Goal: Obtain resource: Obtain resource

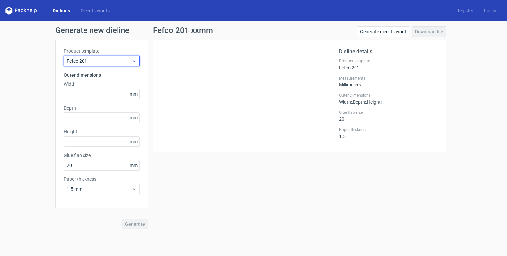
click at [122, 65] on div "Fefco 201" at bounding box center [102, 61] width 76 height 11
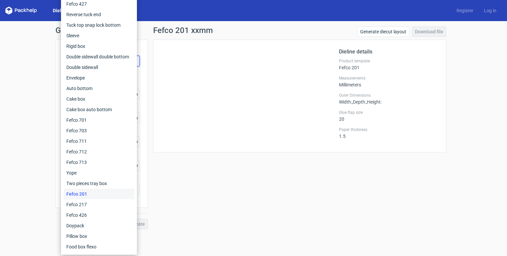
click at [103, 193] on div "Fefco 201" at bounding box center [99, 194] width 71 height 11
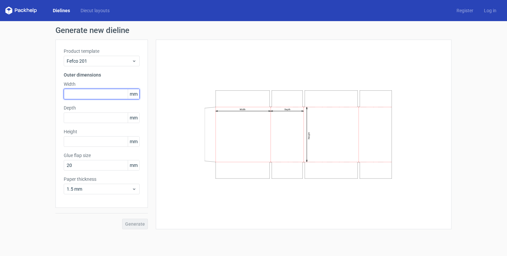
click at [96, 95] on input "text" at bounding box center [102, 94] width 76 height 11
type input "1"
type input "381"
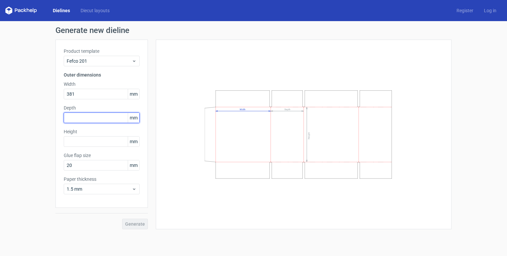
click at [79, 119] on input "text" at bounding box center [102, 118] width 76 height 11
type input "140"
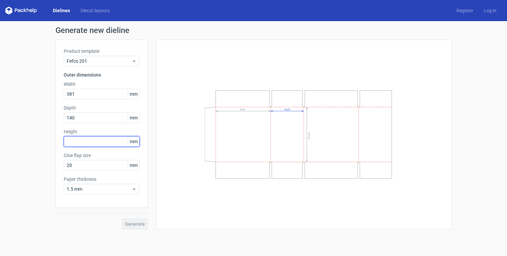
click at [107, 139] on input "text" at bounding box center [102, 141] width 76 height 11
type input "305"
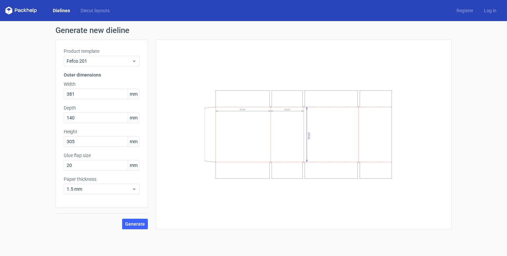
click at [191, 209] on div "Width Depth Height" at bounding box center [303, 134] width 279 height 173
click at [127, 223] on span "Generate" at bounding box center [135, 224] width 20 height 5
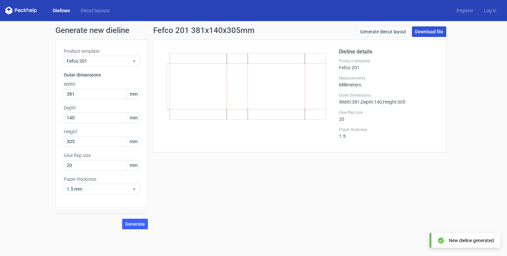
click at [425, 31] on link "Download file" at bounding box center [429, 31] width 34 height 11
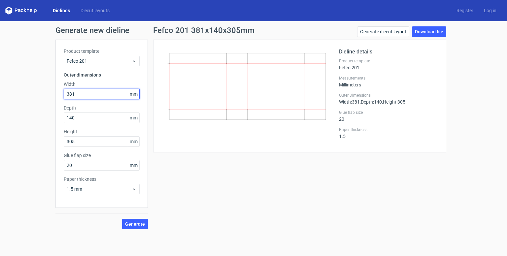
click at [102, 92] on input "381" at bounding box center [102, 94] width 76 height 11
type input "3"
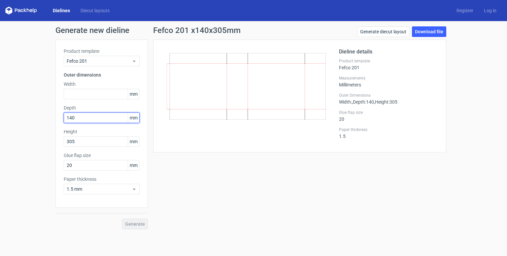
click at [90, 118] on input "140" at bounding box center [102, 118] width 76 height 11
type input "1"
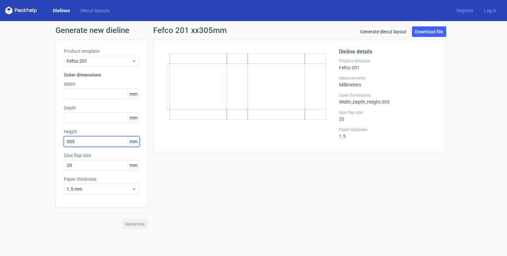
click at [102, 143] on input "305" at bounding box center [102, 141] width 76 height 11
type input "3"
click at [154, 165] on div "Fefco 201 xxmm Generate diecut layout Download file Dieline details Product tem…" at bounding box center [300, 127] width 304 height 203
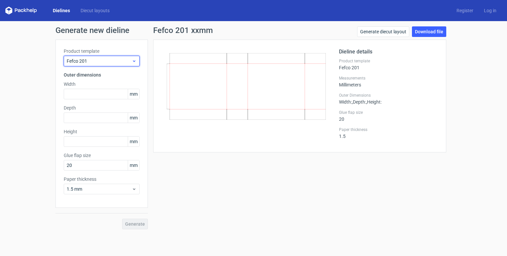
click at [124, 64] on span "Fefco 201" at bounding box center [99, 61] width 65 height 7
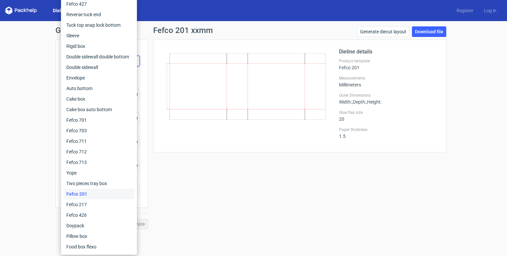
click at [175, 180] on div "Fefco 201 xxmm Generate diecut layout Download file Dieline details Product tem…" at bounding box center [300, 127] width 304 height 203
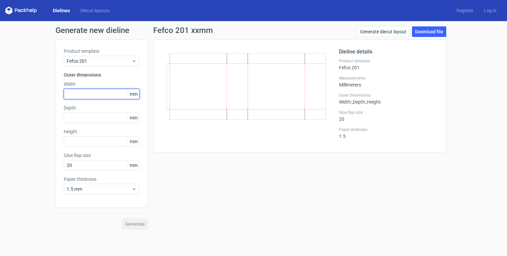
click at [116, 94] on input "text" at bounding box center [102, 94] width 76 height 11
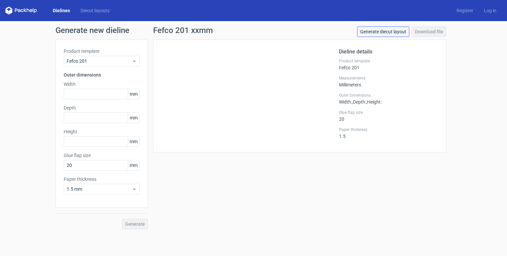
click at [397, 35] on link "Generate diecut layout" at bounding box center [383, 31] width 52 height 11
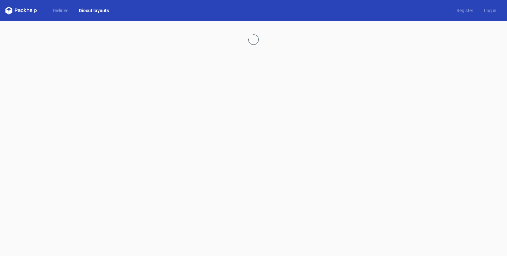
click at [30, 11] on icon at bounding box center [21, 11] width 32 height 8
click at [100, 12] on link "Diecut layouts" at bounding box center [94, 10] width 41 height 7
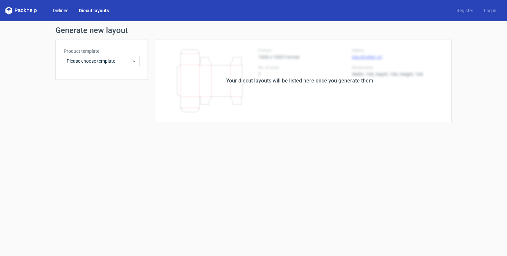
click at [61, 11] on link "Dielines" at bounding box center [61, 10] width 26 height 7
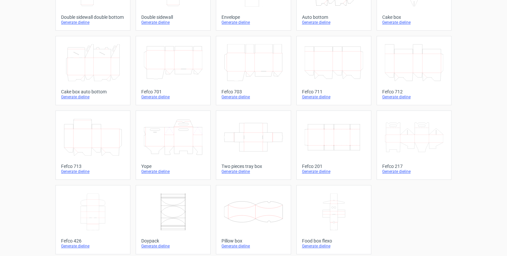
scroll to position [156, 0]
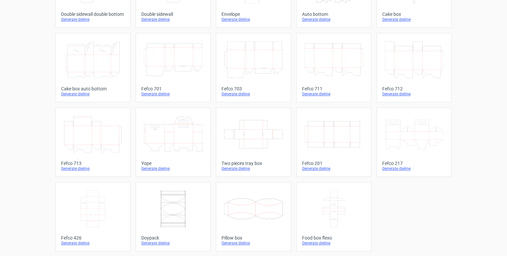
click at [323, 140] on icon "Width Depth Height" at bounding box center [334, 134] width 58 height 37
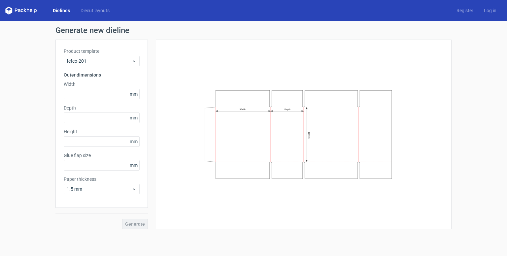
type input "20"
click at [108, 95] on input "text" at bounding box center [102, 94] width 76 height 11
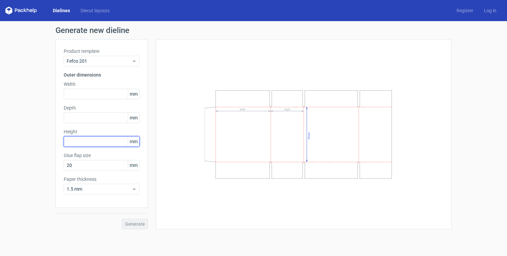
click at [79, 143] on input "text" at bounding box center [102, 141] width 76 height 11
type input "140"
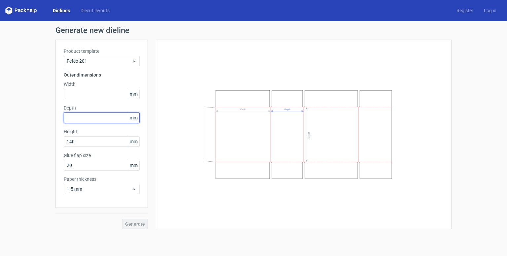
click at [72, 118] on input "text" at bounding box center [102, 118] width 76 height 11
type input "6"
type input "305"
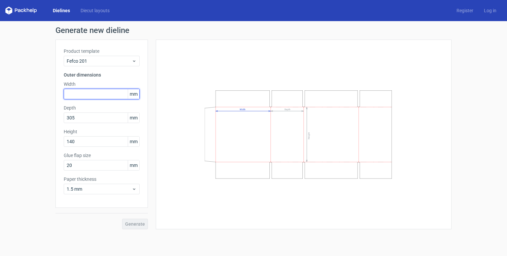
click at [121, 92] on input "text" at bounding box center [102, 94] width 76 height 11
type input "381"
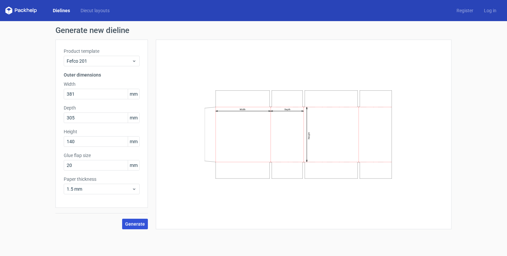
click at [138, 222] on span "Generate" at bounding box center [135, 224] width 20 height 5
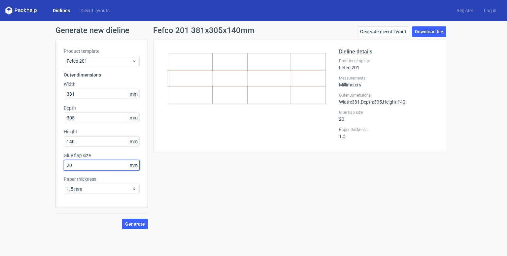
click at [90, 164] on input "20" at bounding box center [102, 165] width 76 height 11
type input "2"
type input "40"
click at [130, 222] on span "Generate" at bounding box center [135, 224] width 20 height 5
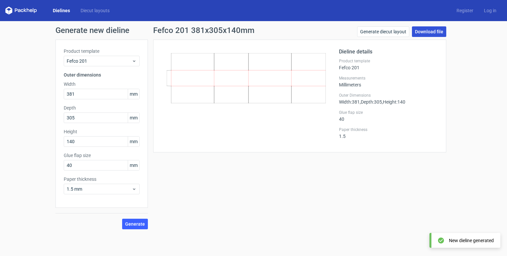
click at [425, 32] on link "Download file" at bounding box center [429, 31] width 34 height 11
